Goal: Find specific page/section: Find specific page/section

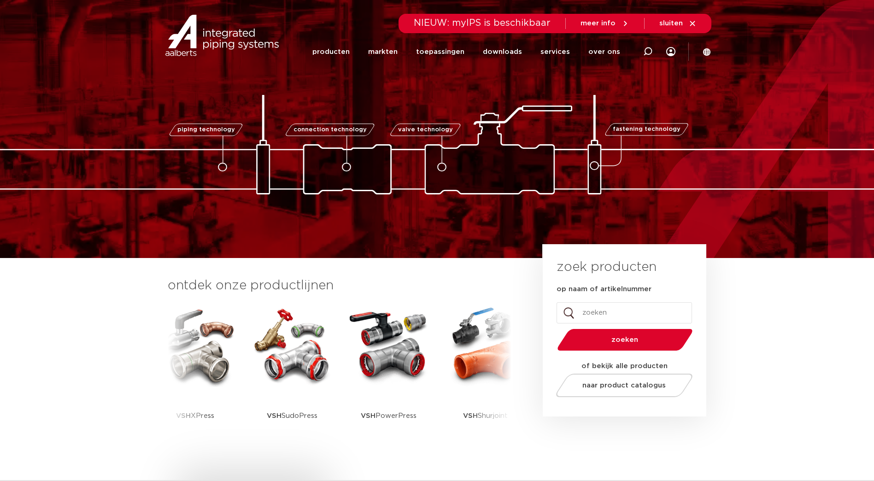
click at [600, 315] on input "op naam of artikelnummer" at bounding box center [623, 312] width 135 height 21
type input "K720"
click at [553, 328] on button "zoeken" at bounding box center [624, 339] width 143 height 23
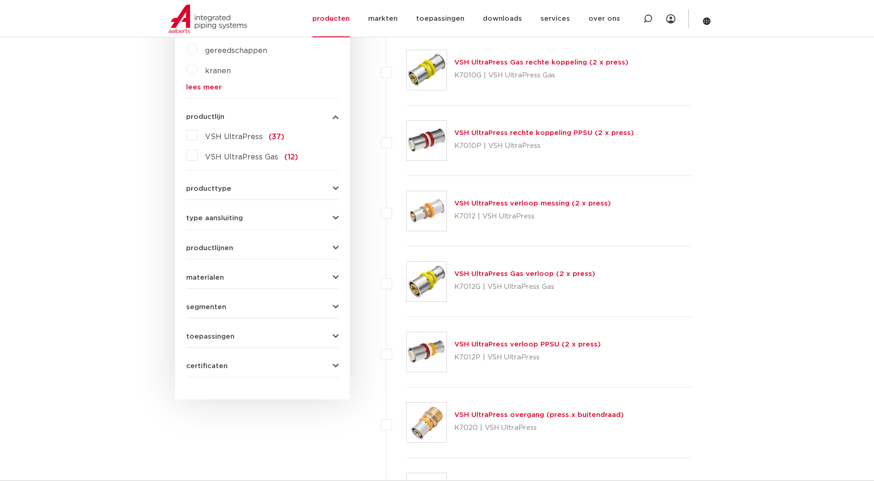
scroll to position [422, 0]
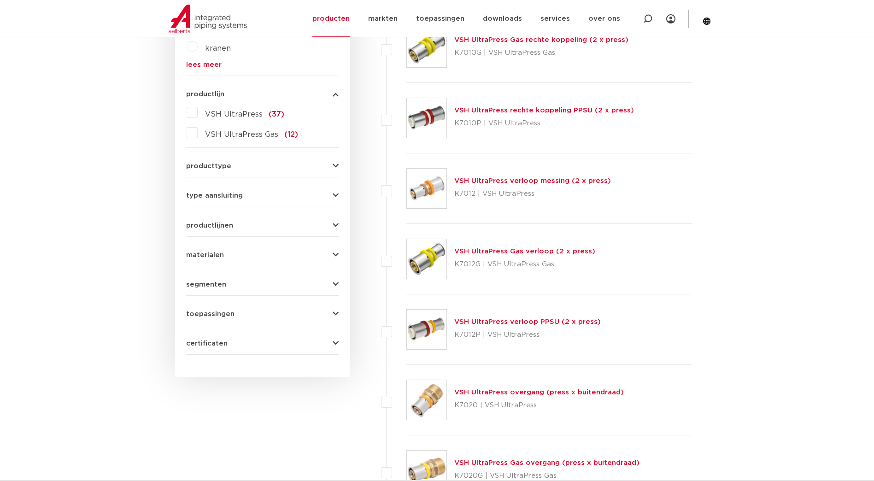
click at [535, 392] on link "VSH UltraPress overgang (press x buitendraad)" at bounding box center [539, 392] width 170 height 7
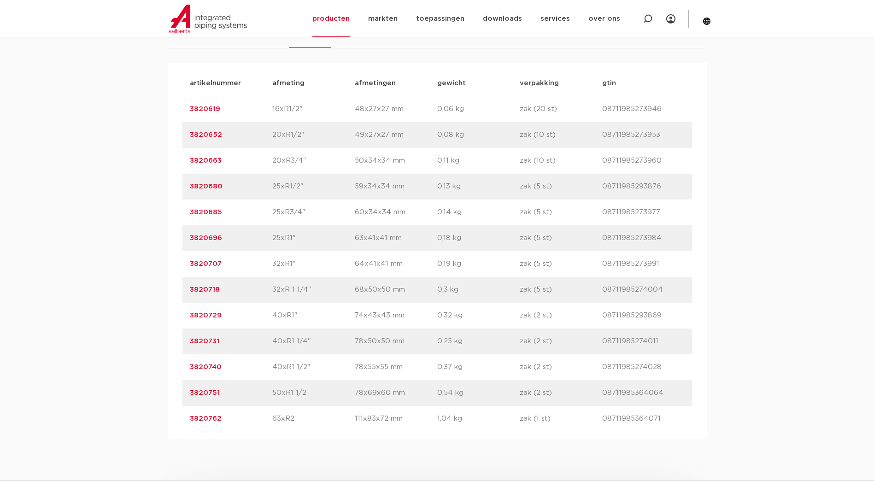
scroll to position [645, 0]
